Goal: Check status: Check status

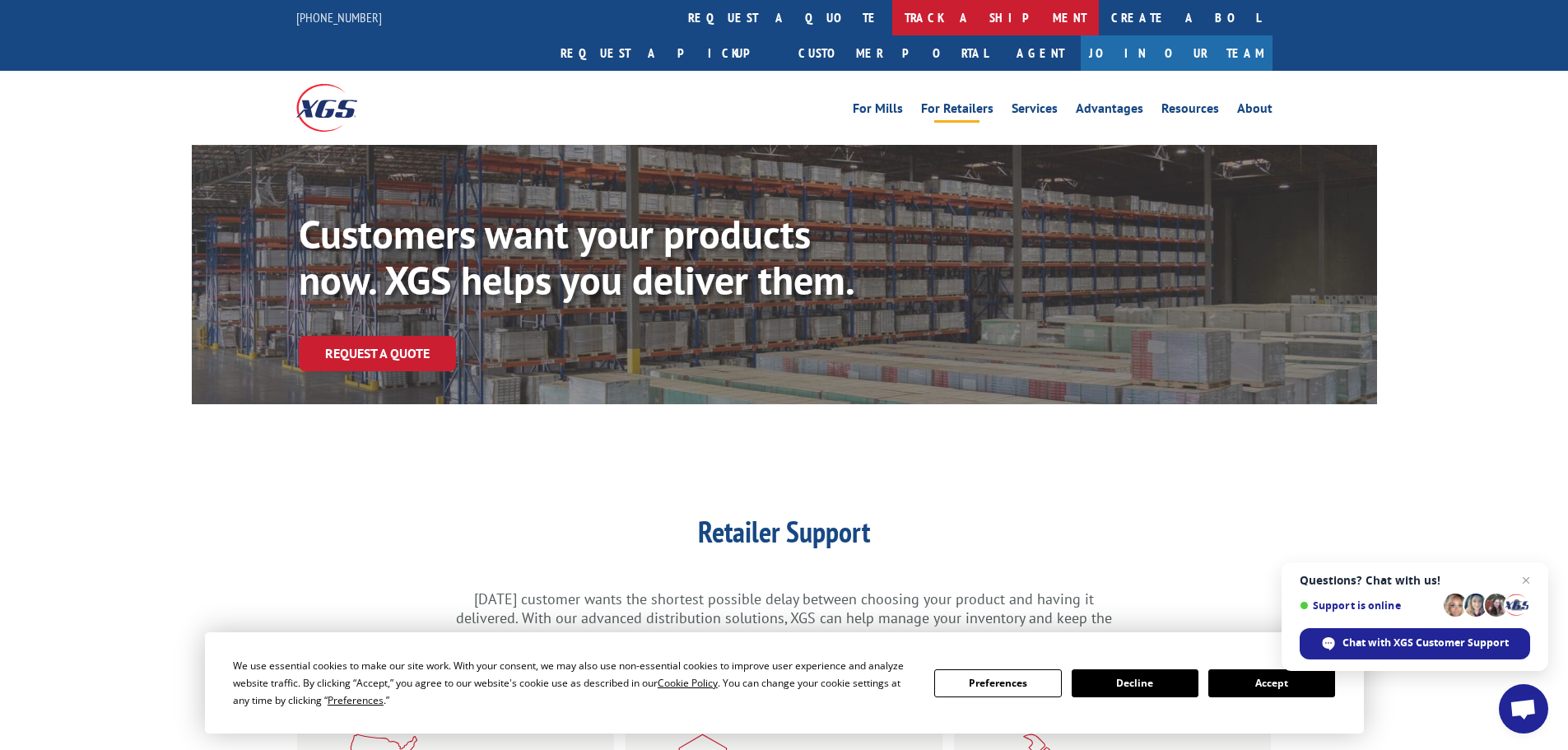
click at [892, 15] on link "track a shipment" at bounding box center [996, 17] width 207 height 35
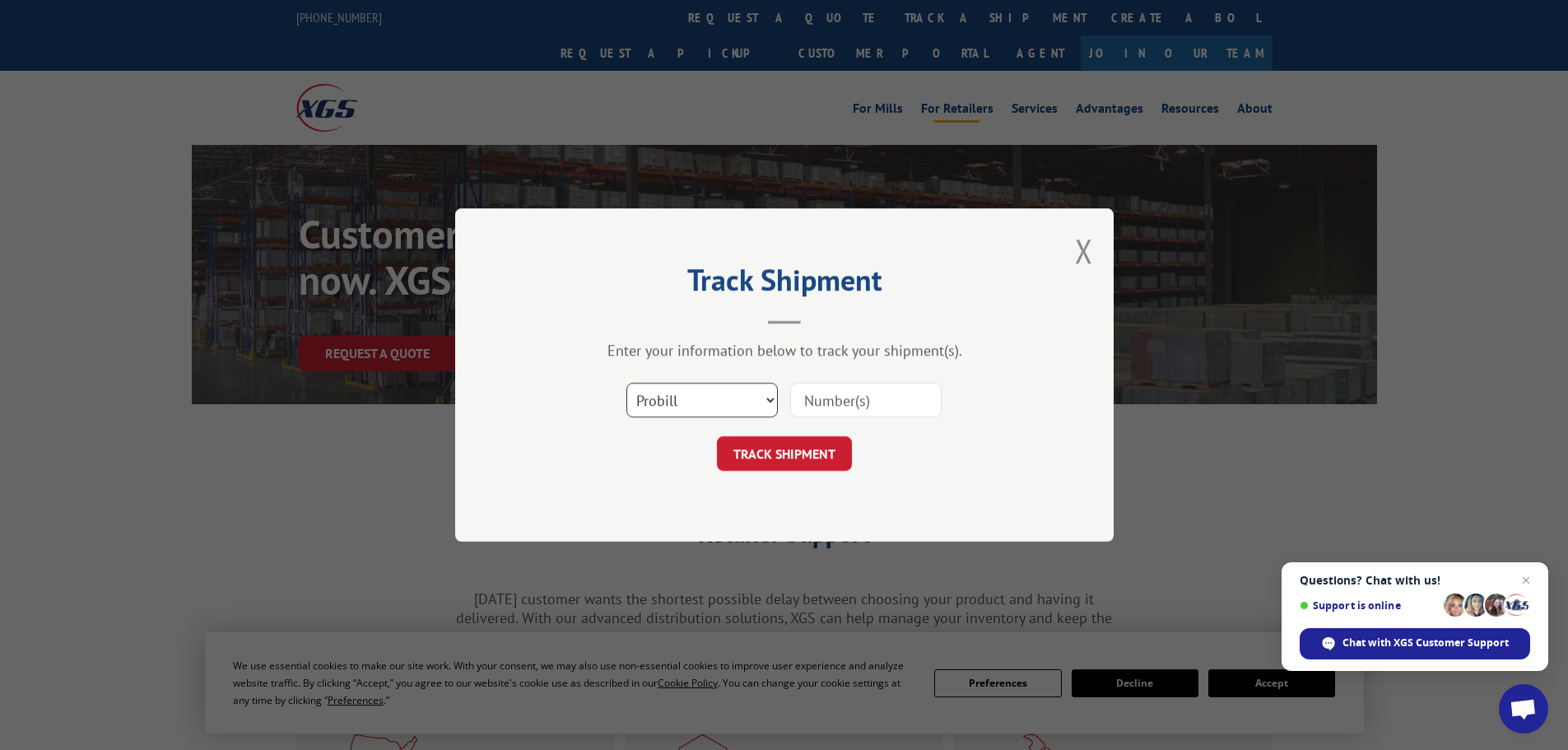
click at [751, 403] on select "Select category... Probill BOL PO" at bounding box center [702, 400] width 152 height 35
select select "bol"
click at [626, 383] on select "Select category... Probill BOL PO" at bounding box center [702, 400] width 152 height 35
click at [826, 400] on input at bounding box center [866, 400] width 152 height 35
type input "7046828"
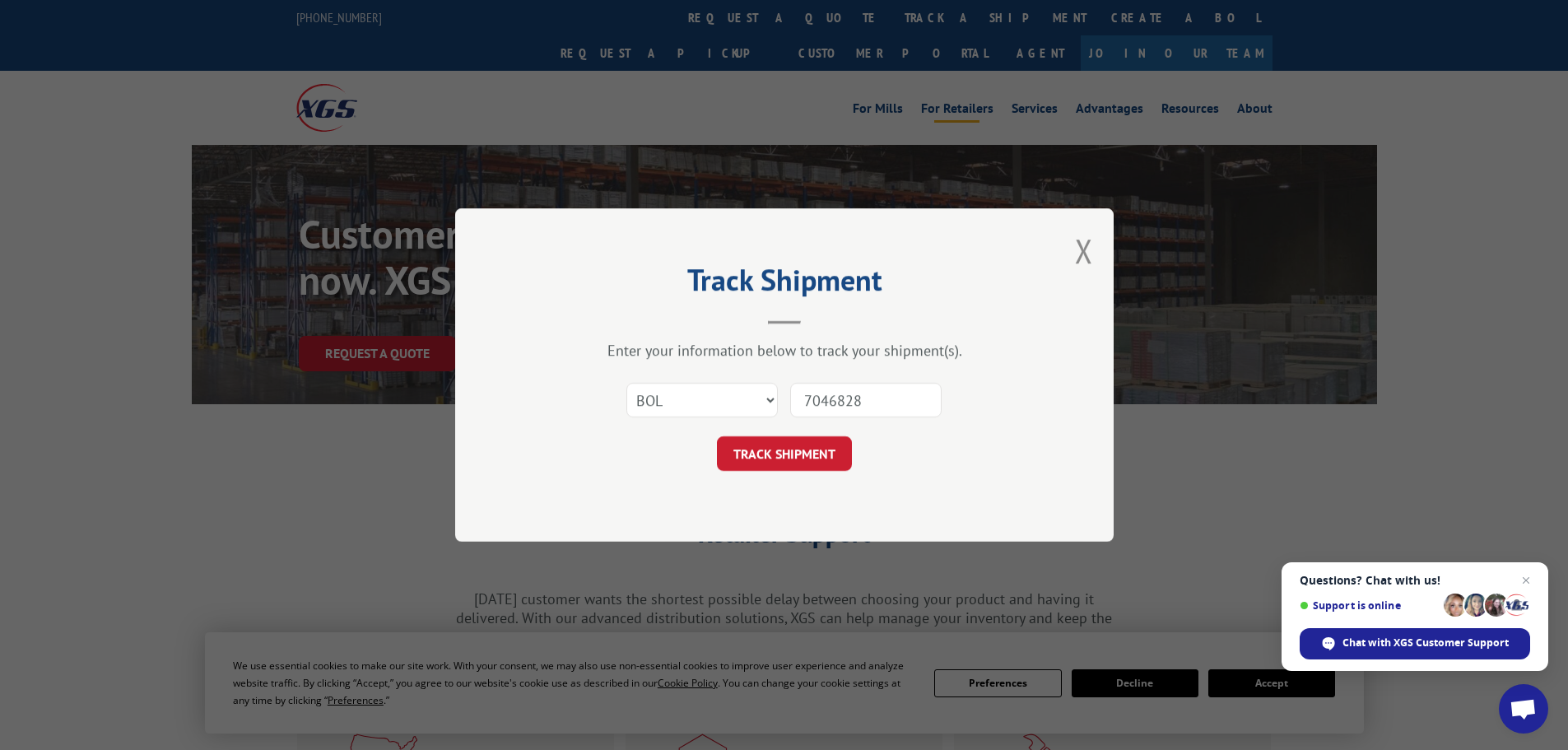
click at [717, 437] on button "TRACK SHIPMENT" at bounding box center [784, 454] width 135 height 35
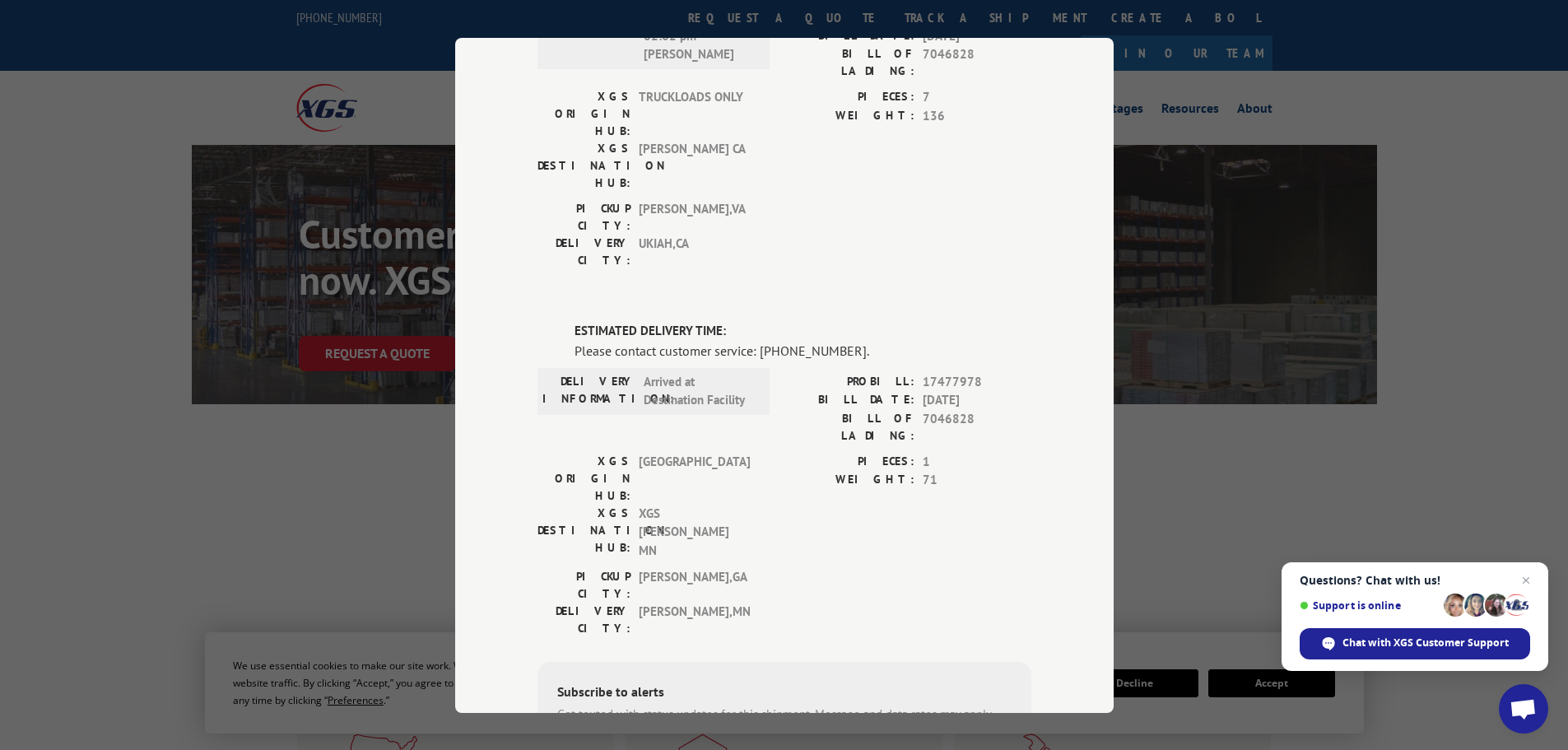
scroll to position [591, 0]
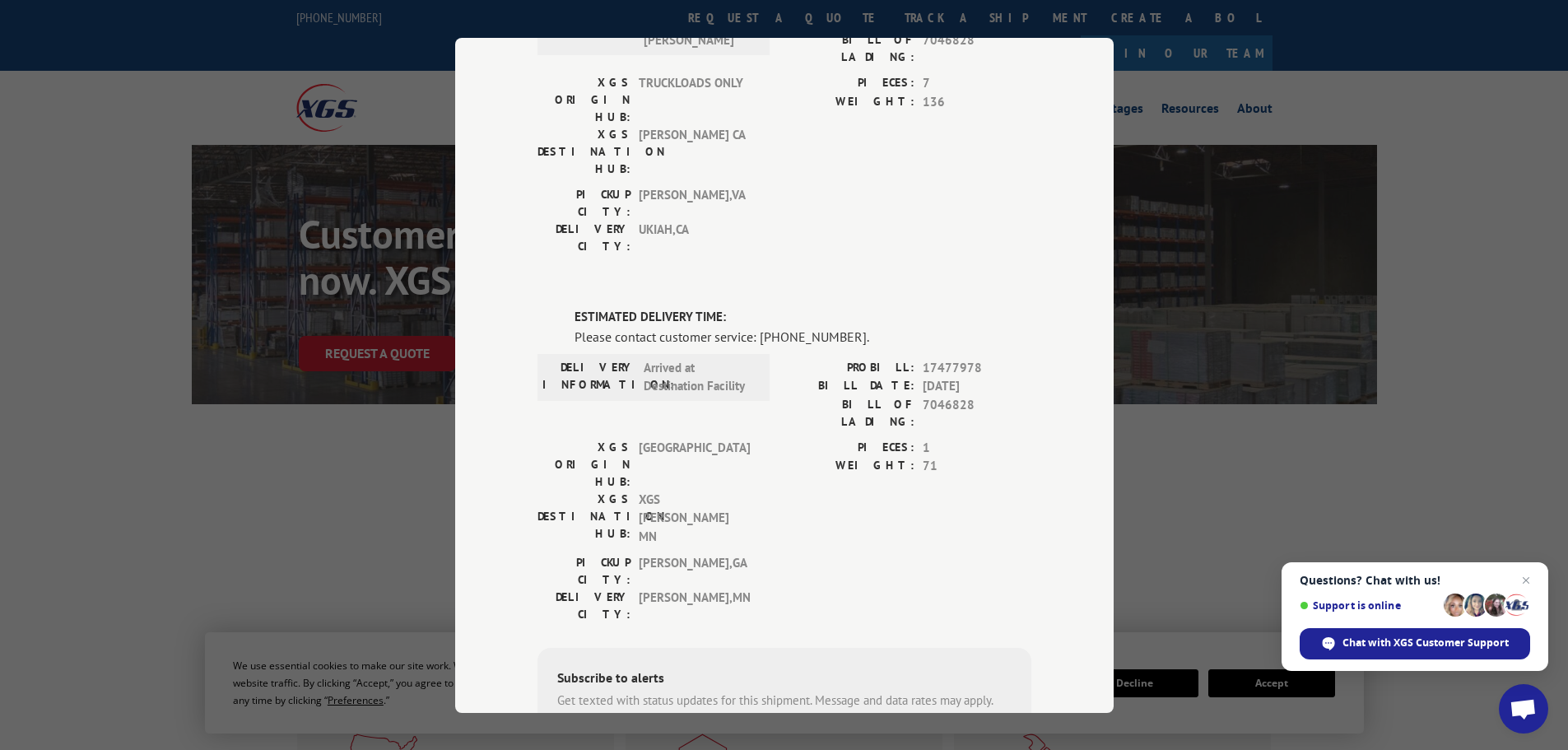
click at [220, 498] on div "Track Shipment DELIVERED DELIVERY INFORMATION: [DATE] 02:10 pm [PERSON_NAME]: 1…" at bounding box center [784, 375] width 1568 height 750
